Goal: Communication & Community: Ask a question

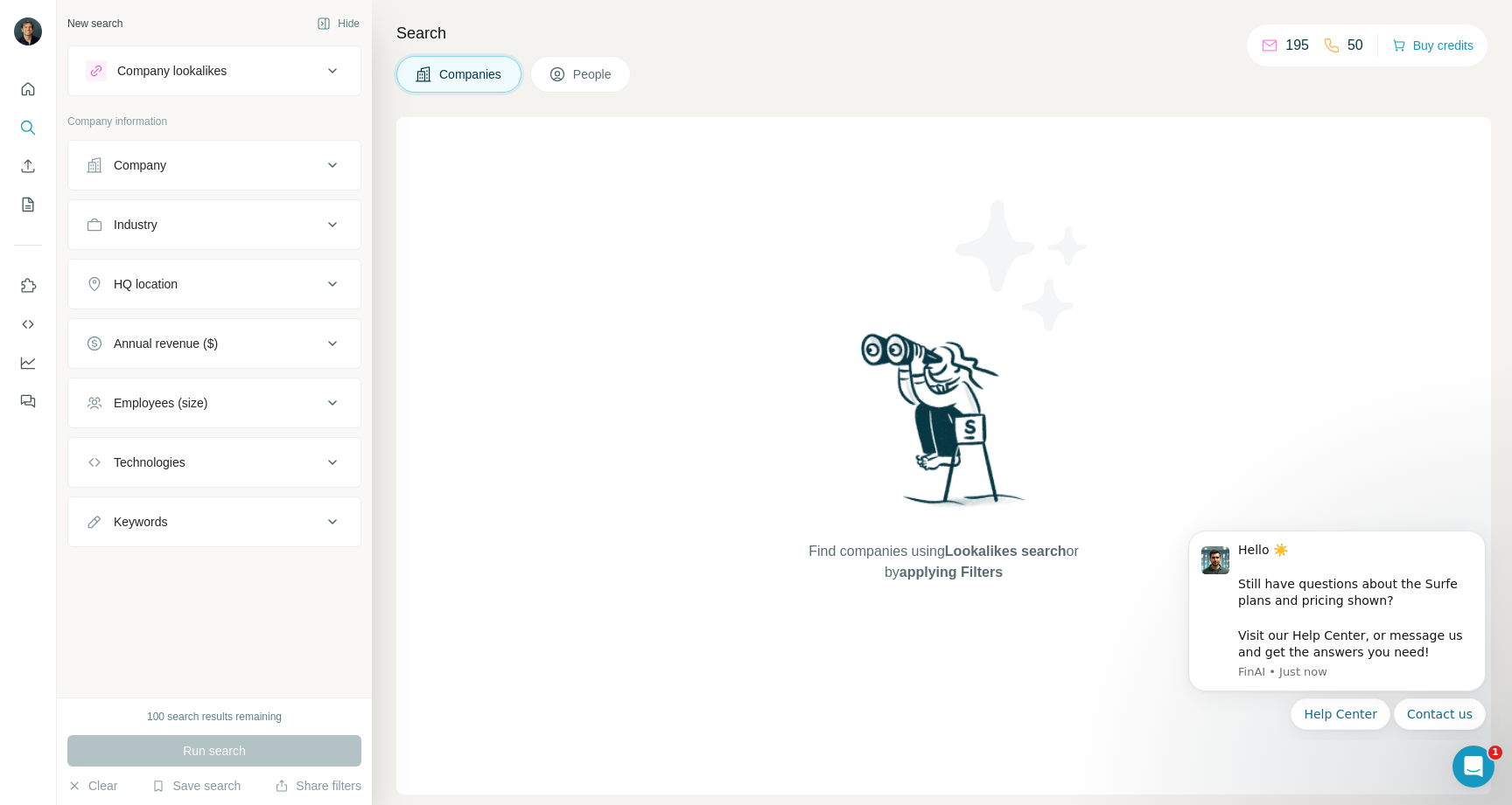
click at [601, 81] on span "People" at bounding box center [593, 74] width 40 height 18
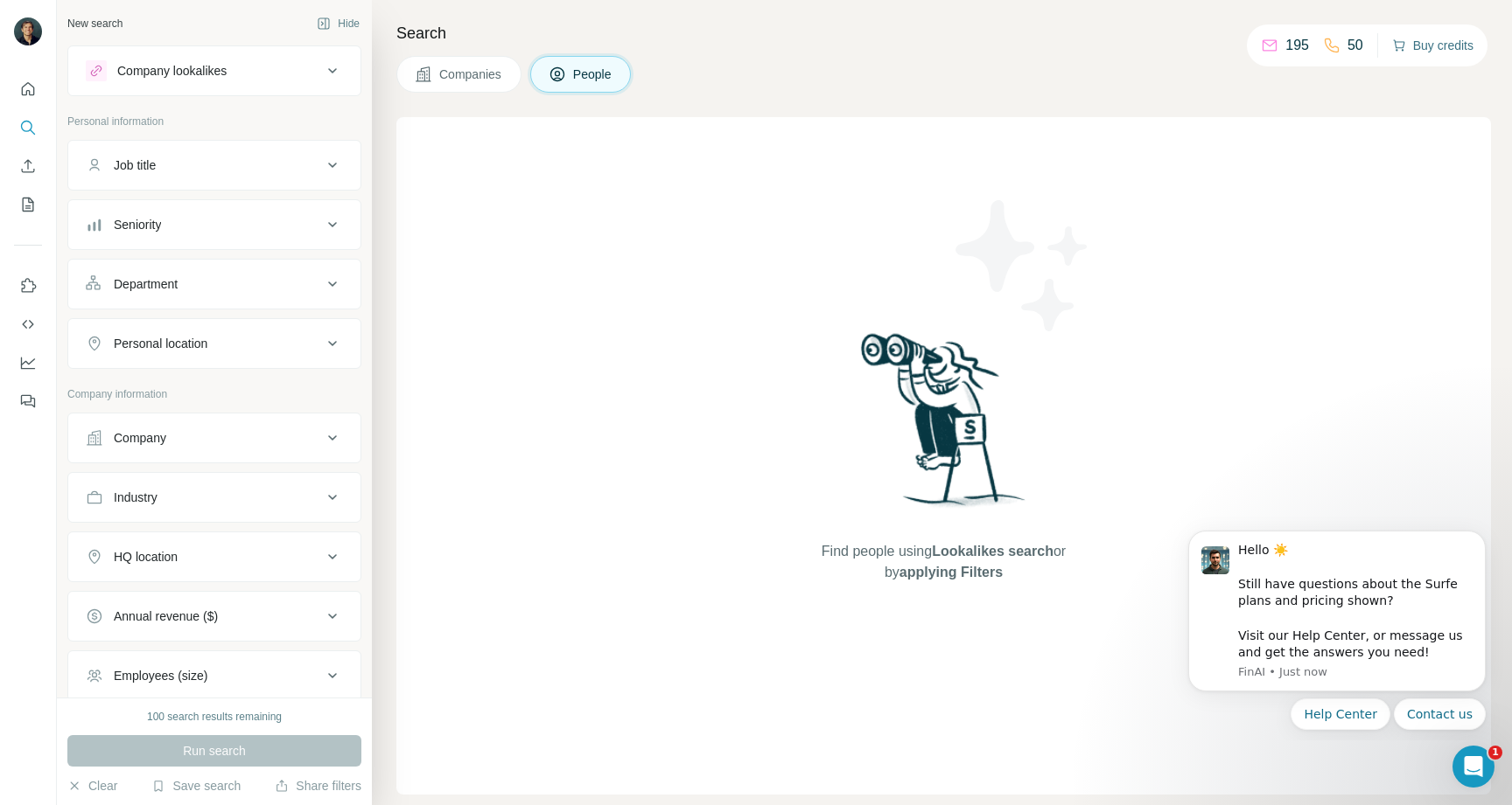
click at [1444, 44] on button "Buy credits" at bounding box center [1432, 45] width 82 height 24
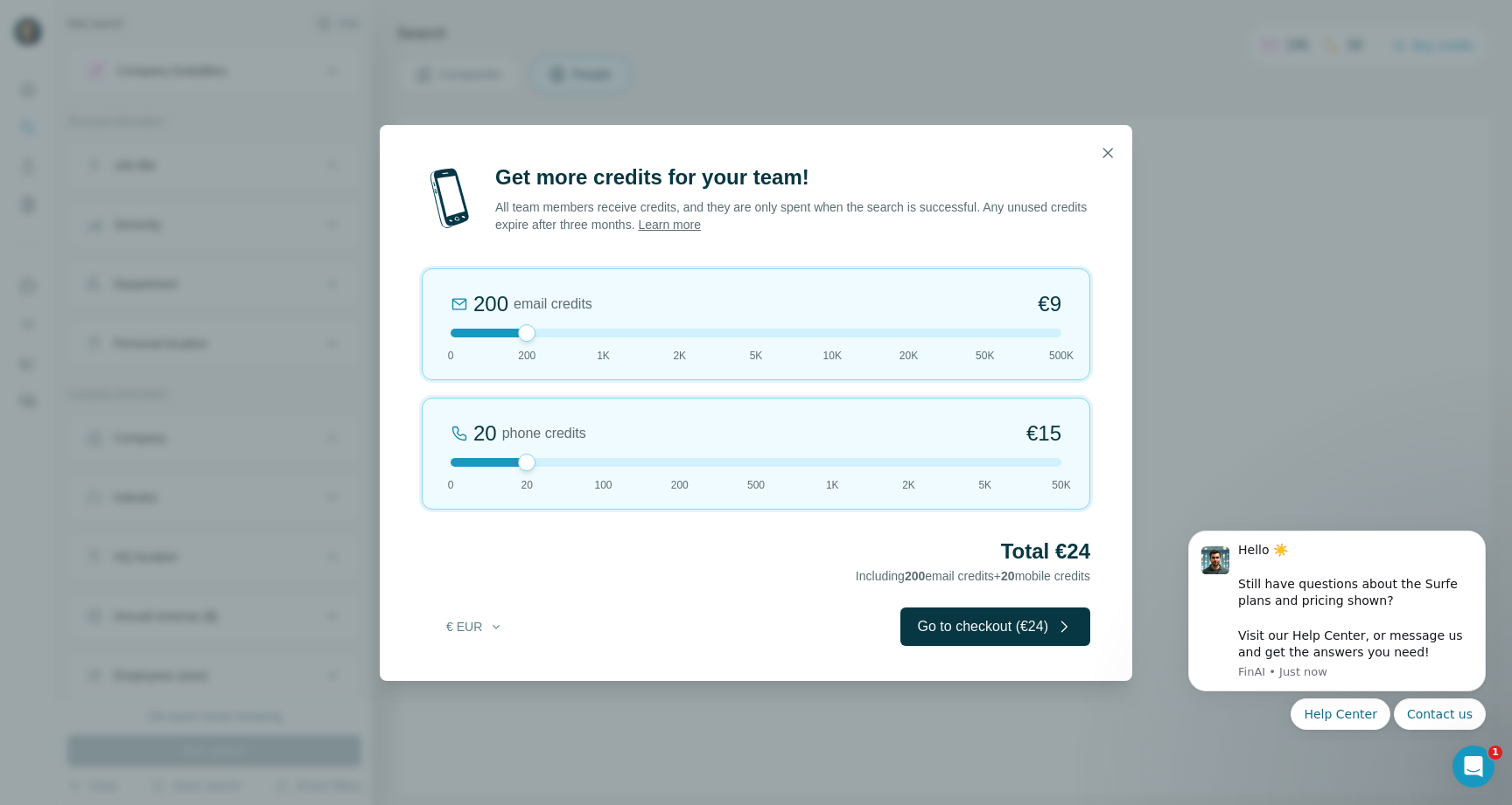
click at [1102, 145] on icon "button" at bounding box center [1107, 153] width 18 height 18
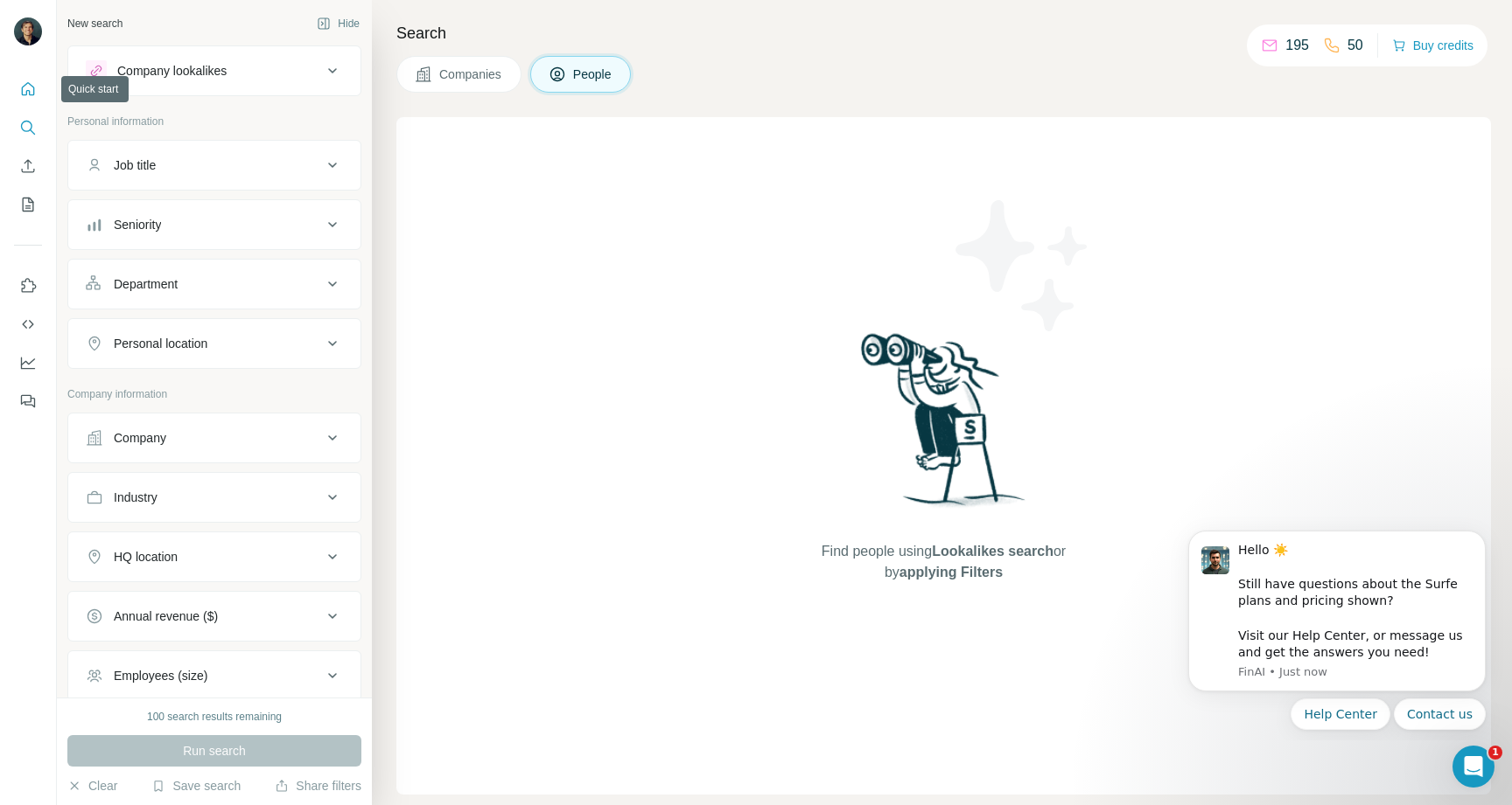
click at [34, 88] on icon "Quick start" at bounding box center [27, 89] width 18 height 18
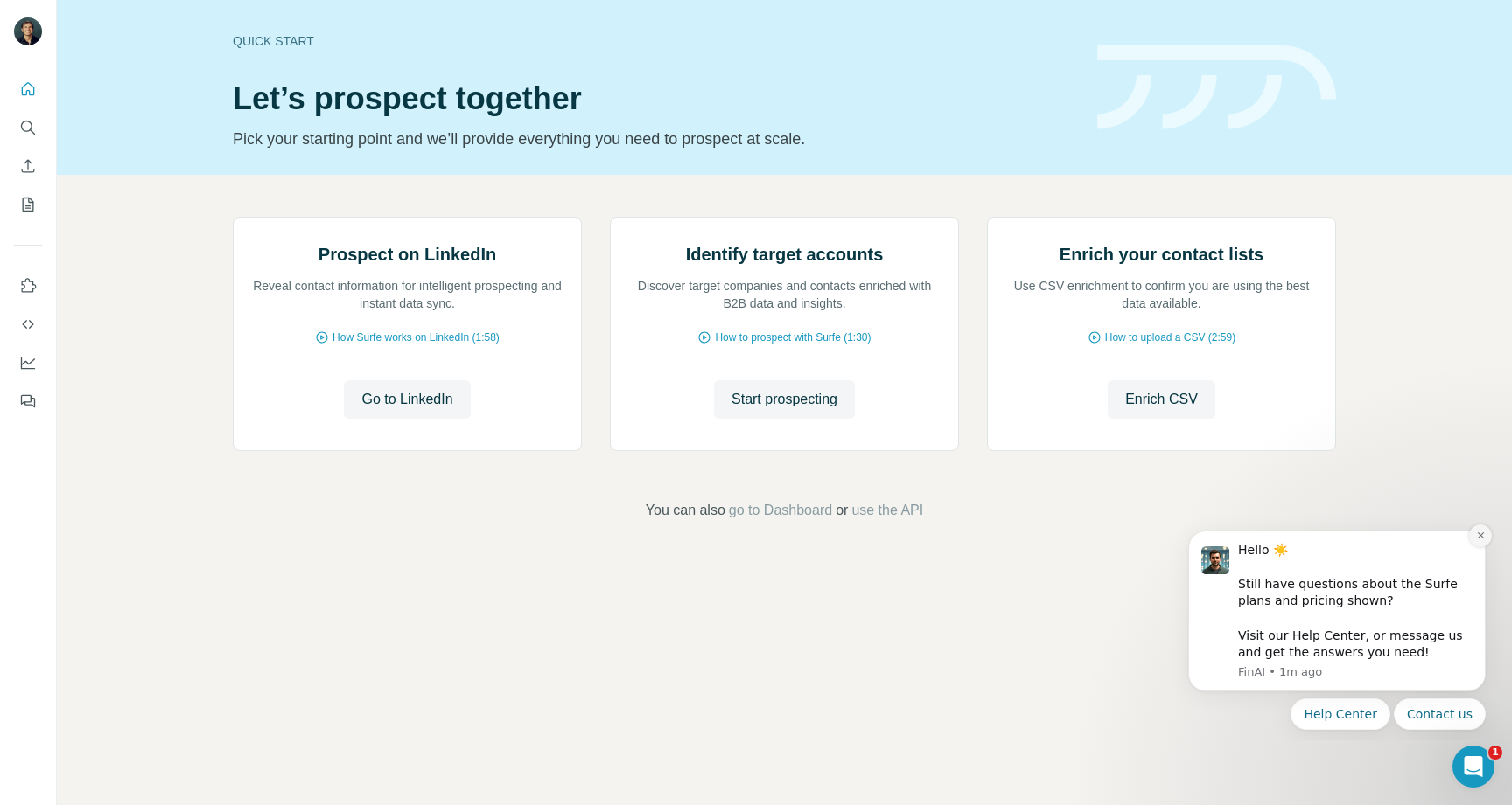
click at [1479, 540] on button "Dismiss notification" at bounding box center [1480, 536] width 23 height 23
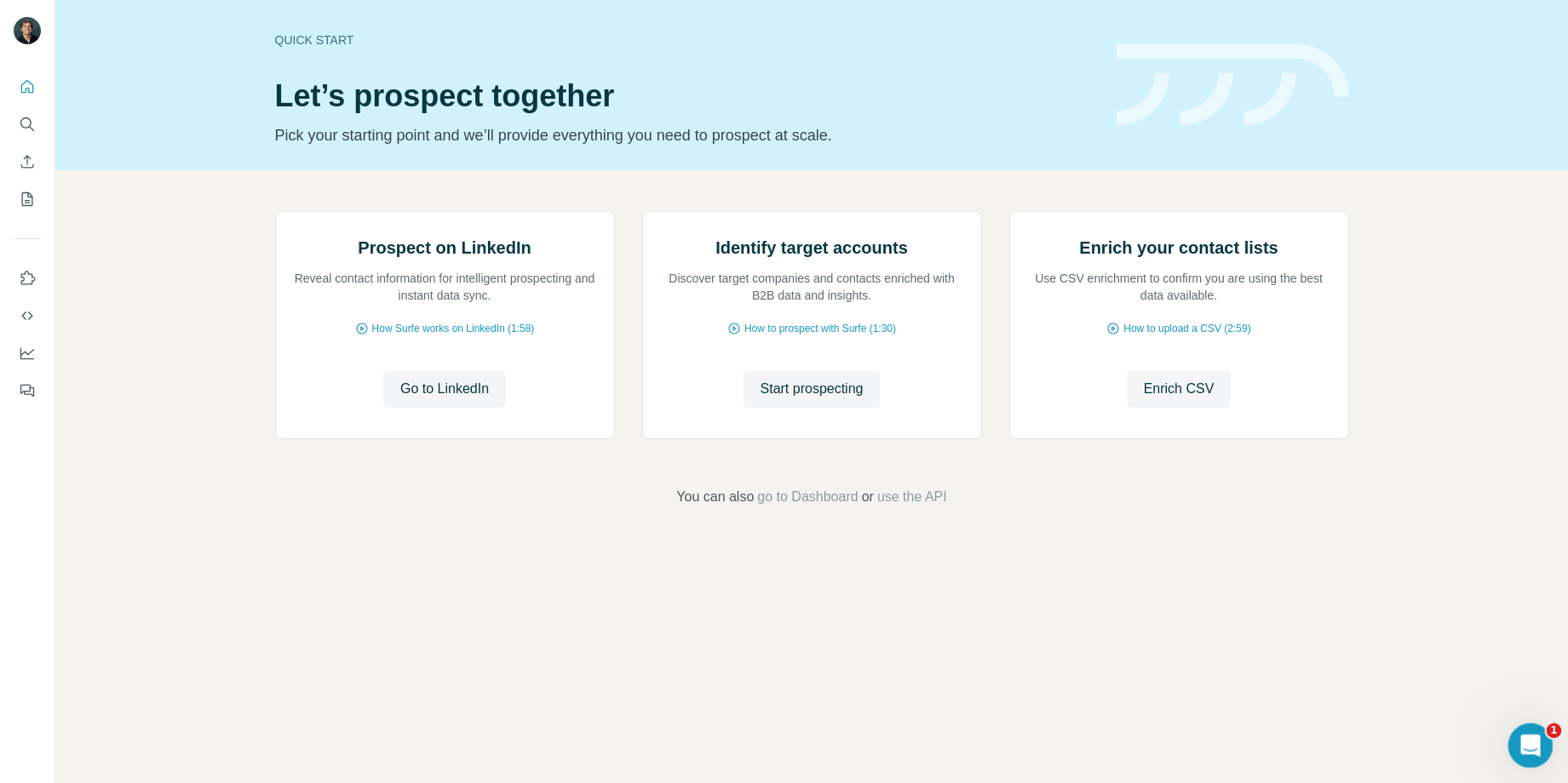
click at [1471, 745] on div "Open Intercom Messenger" at bounding box center [1527, 743] width 56 height 56
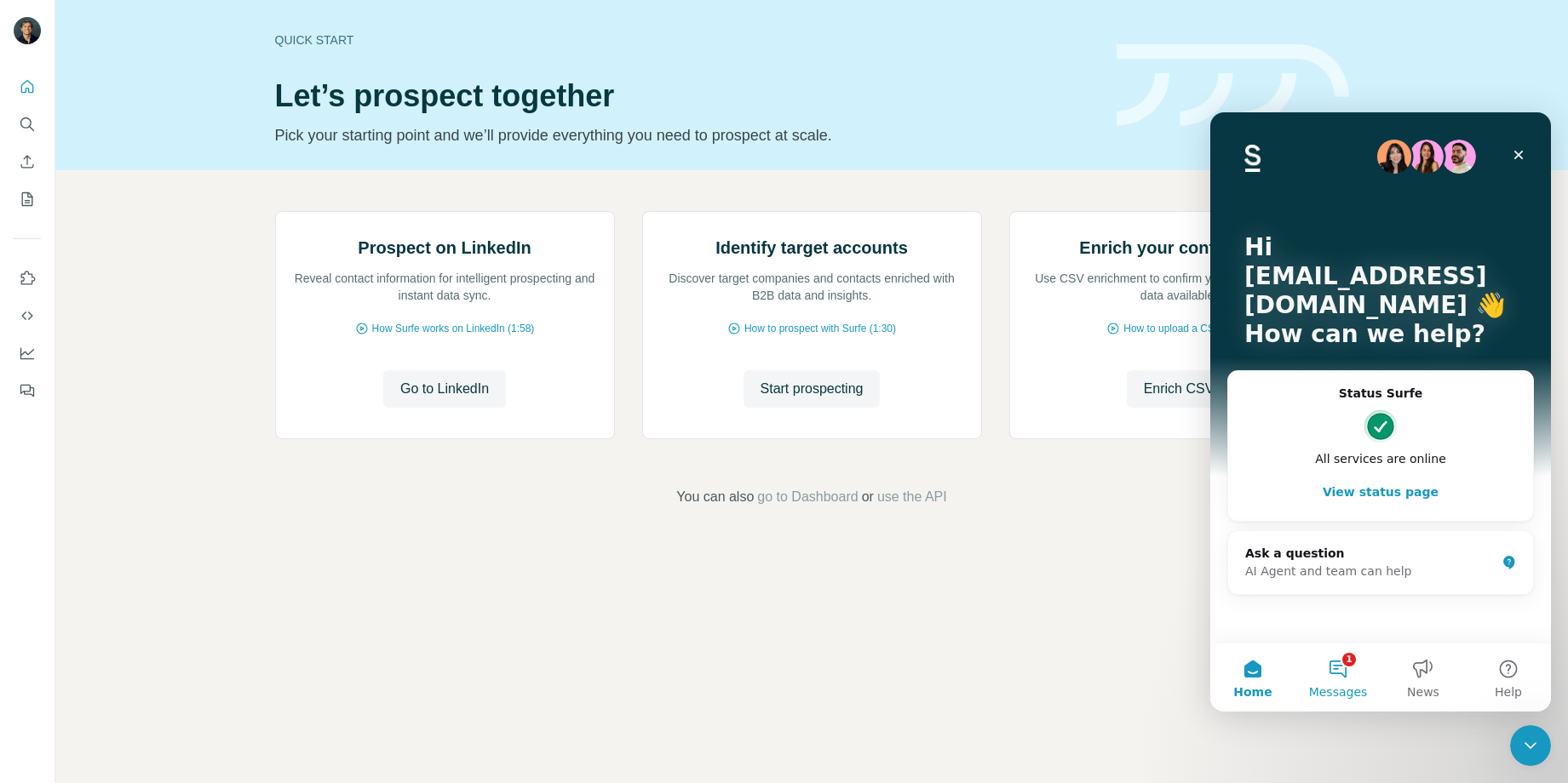
click at [1344, 663] on button "1 Messages" at bounding box center [1337, 678] width 85 height 68
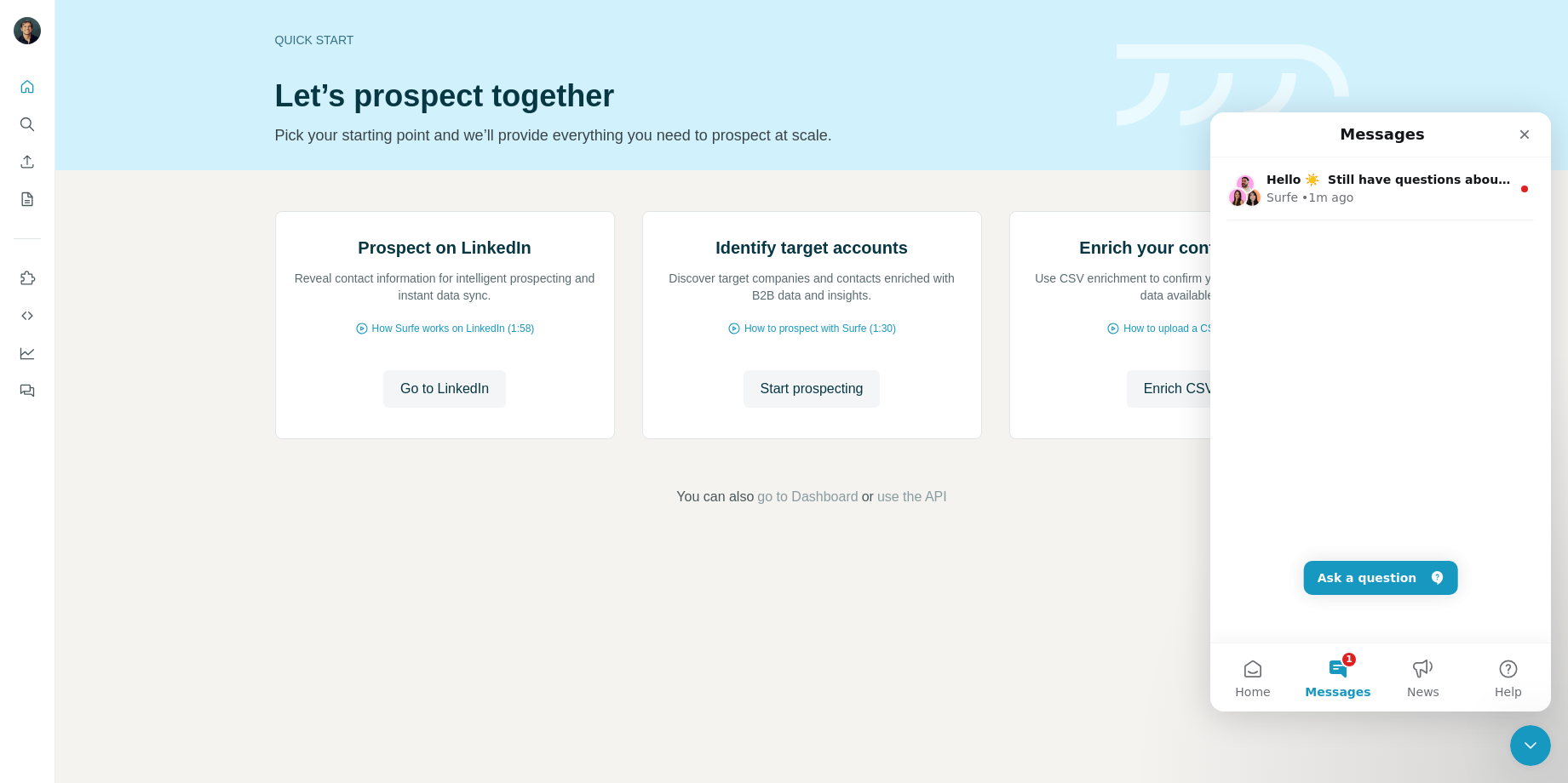
click at [1256, 323] on div "Hello ☀️ ​ Still have questions about the Surfe plans and pricing shown? ​ Visi…" at bounding box center [1380, 400] width 340 height 486
click at [1365, 576] on button "Ask a question" at bounding box center [1380, 577] width 154 height 34
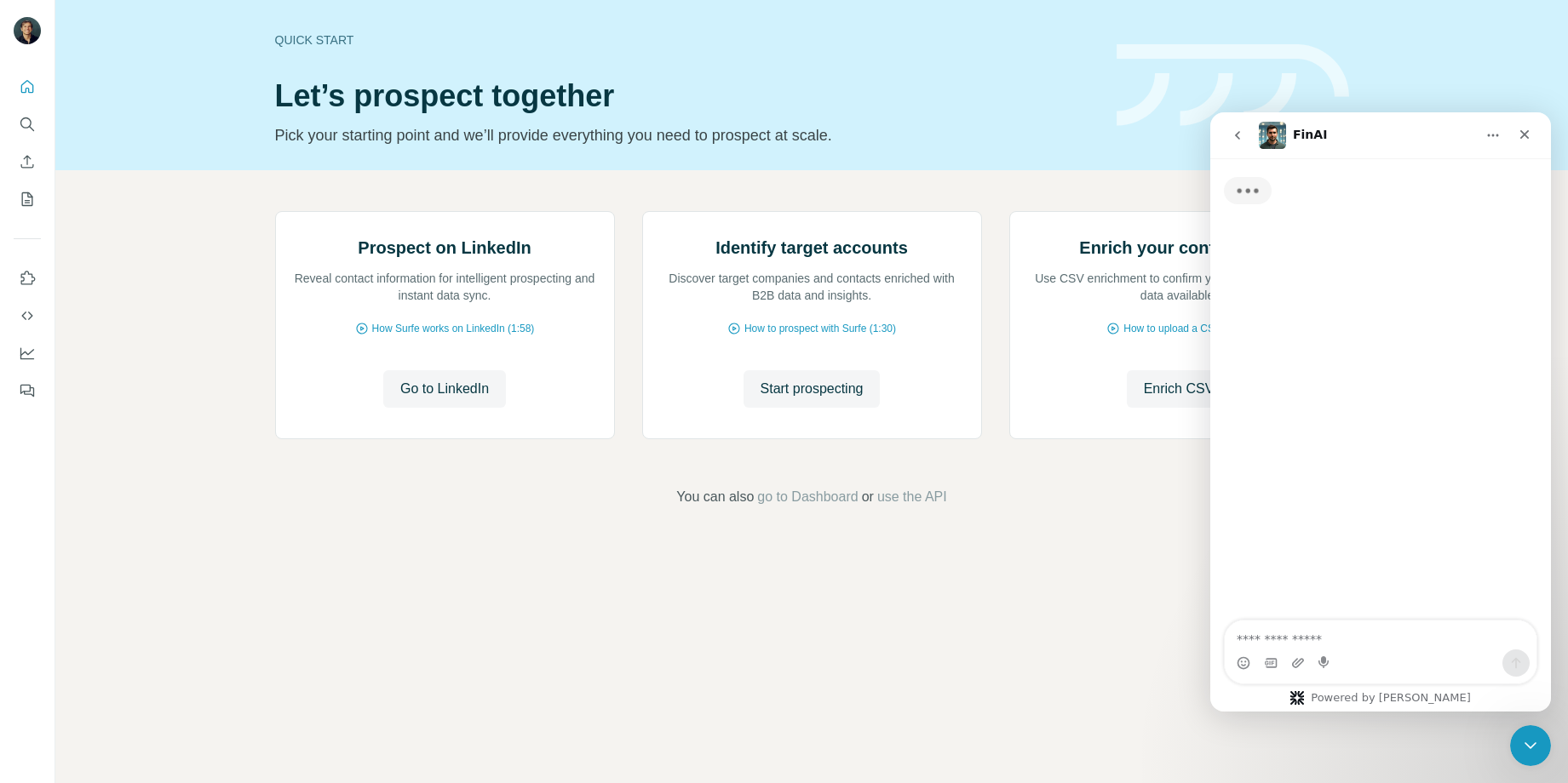
click at [1331, 654] on div "Intercom messenger" at bounding box center [1325, 663] width 14 height 27
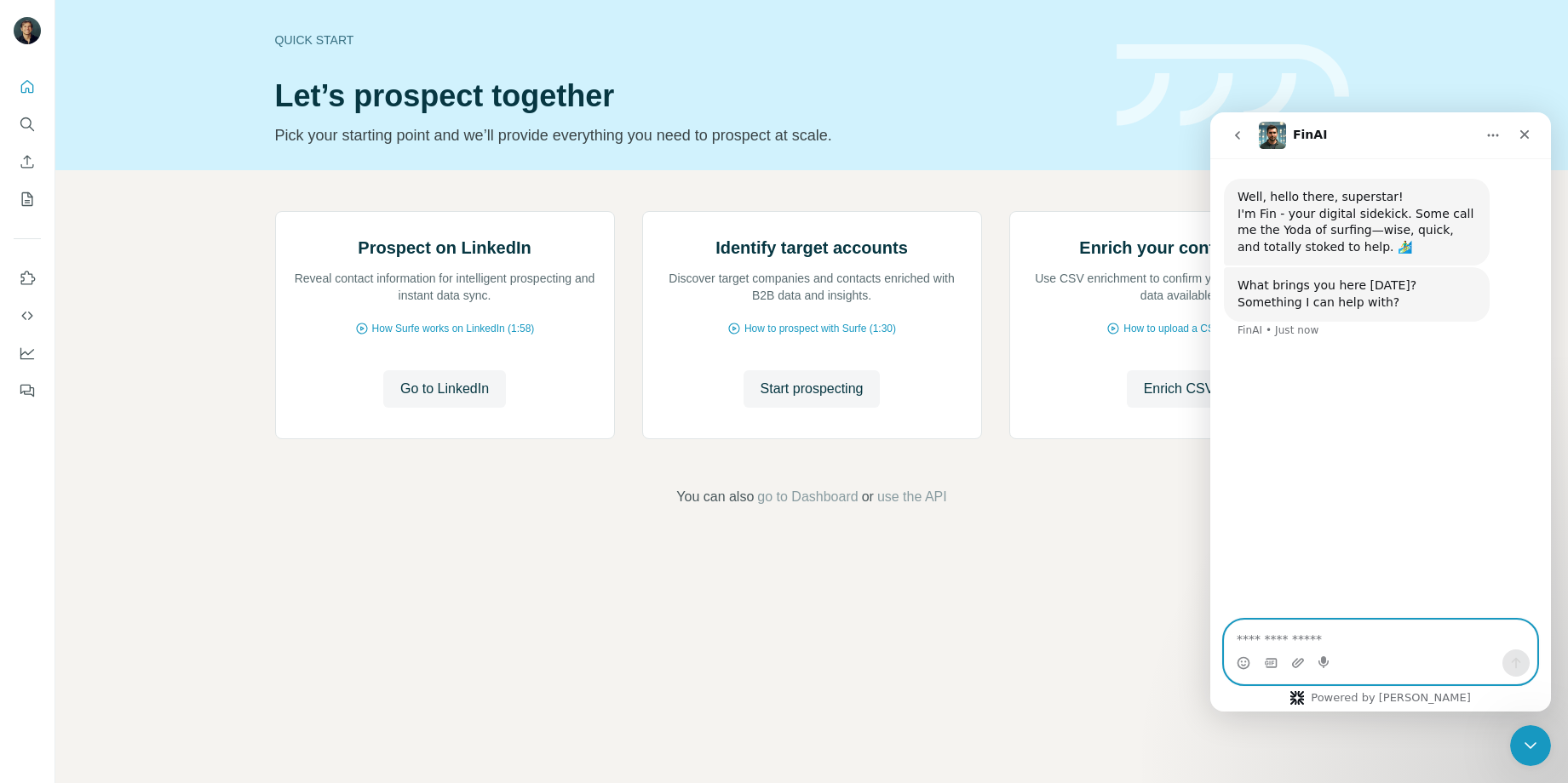
click at [1338, 635] on textarea "Ask a question…" at bounding box center [1380, 636] width 312 height 29
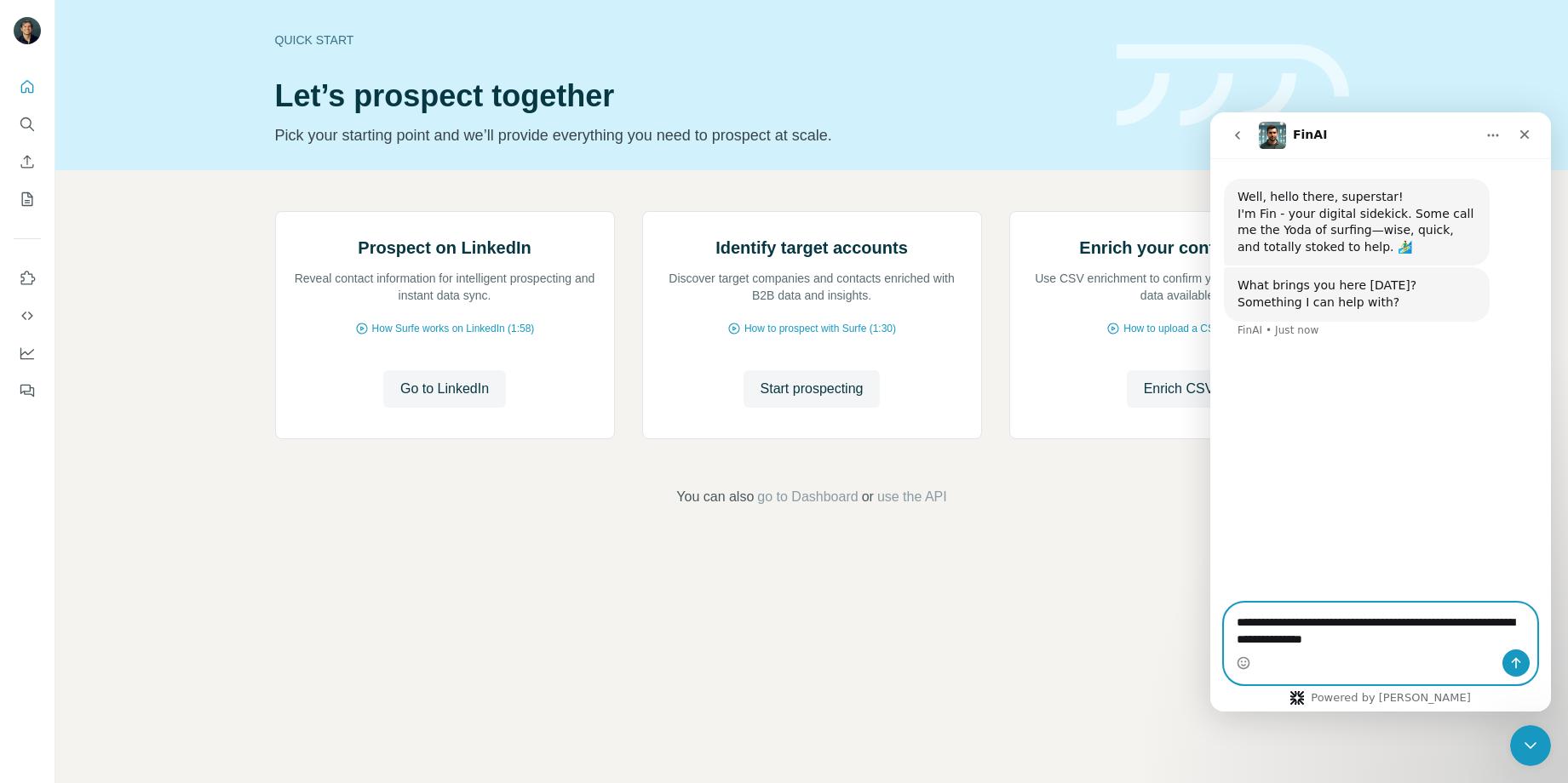
type textarea "**********"
